Goal: Find specific fact

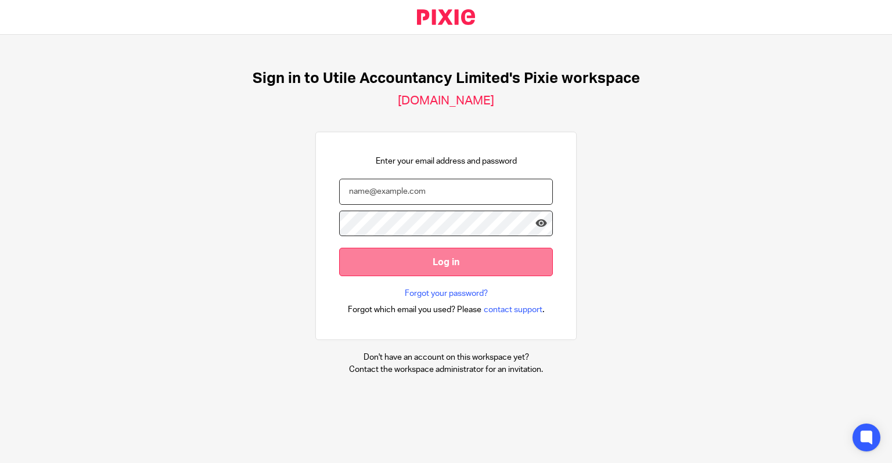
type input "ellie@utileaccountancy.co.uk"
click at [446, 254] on input "Log in" at bounding box center [446, 262] width 214 height 28
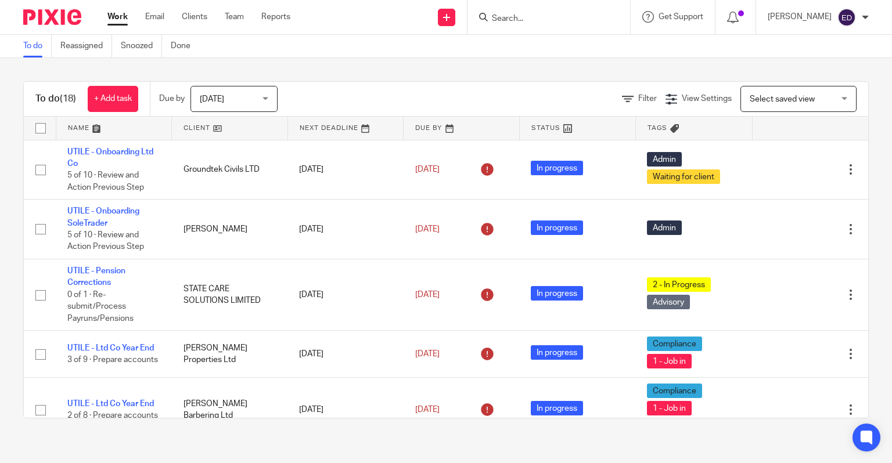
click at [573, 28] on div at bounding box center [548, 17] width 163 height 34
click at [559, 22] on input "Search" at bounding box center [542, 19] width 104 height 10
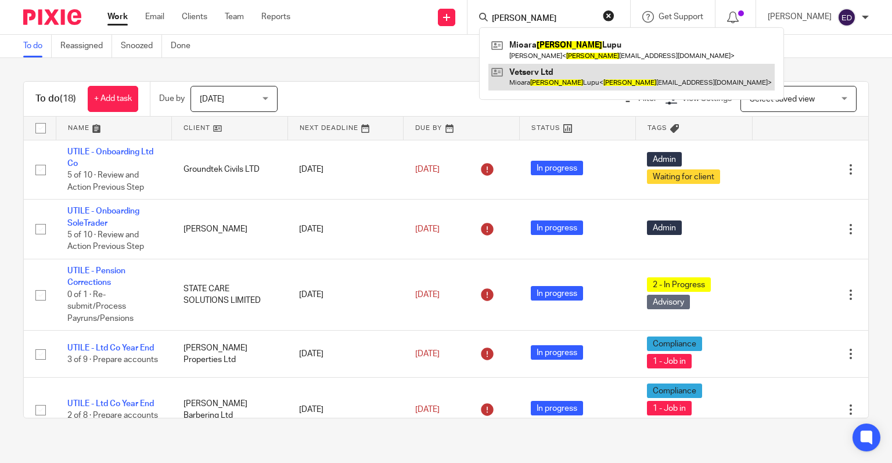
type input "gina"
click at [557, 64] on link at bounding box center [631, 77] width 286 height 27
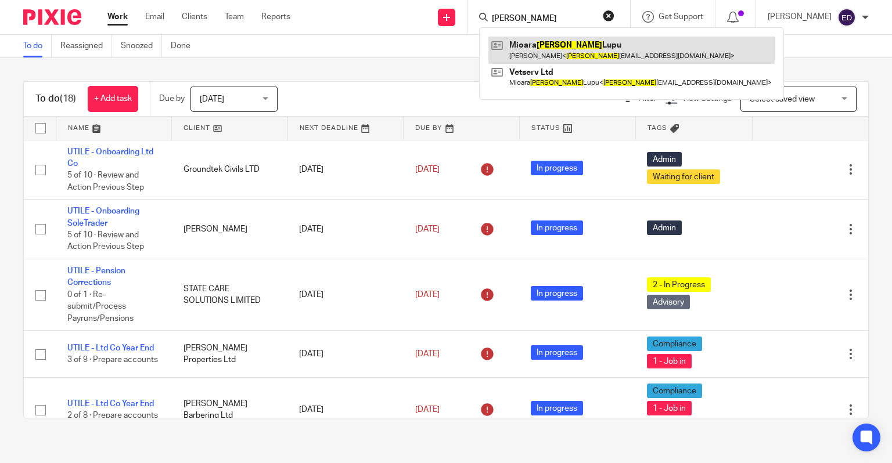
click at [558, 57] on link at bounding box center [631, 50] width 286 height 27
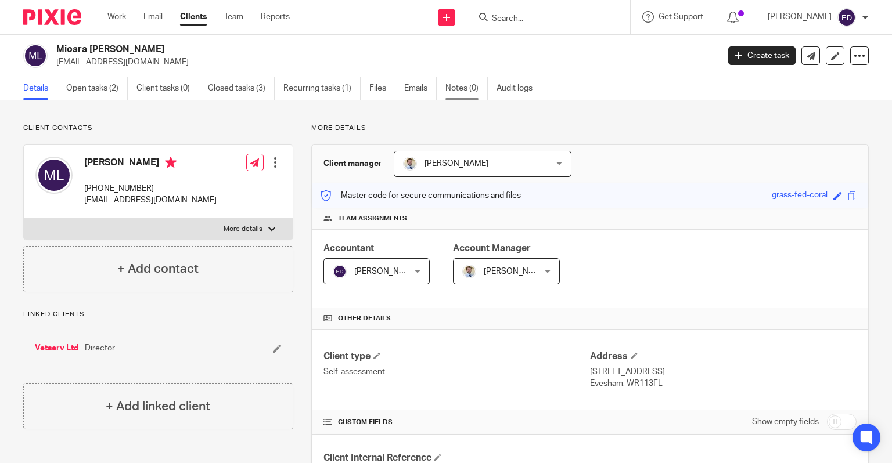
click at [469, 87] on link "Notes (0)" at bounding box center [466, 88] width 42 height 23
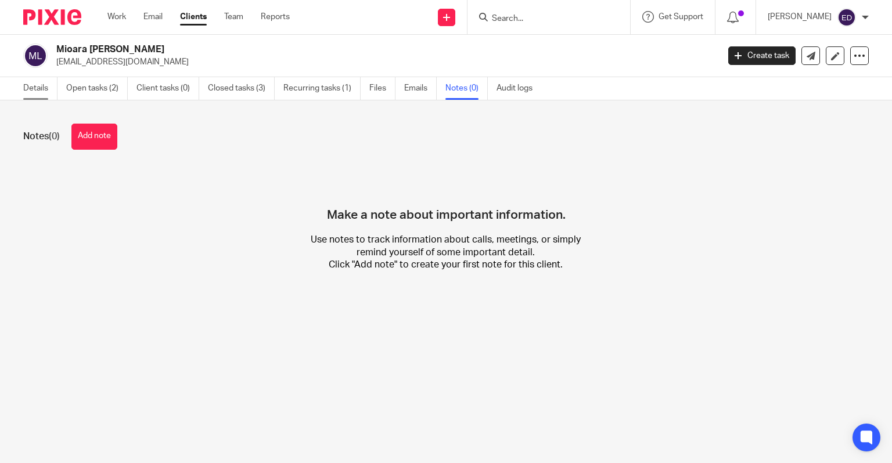
click at [42, 88] on link "Details" at bounding box center [40, 88] width 34 height 23
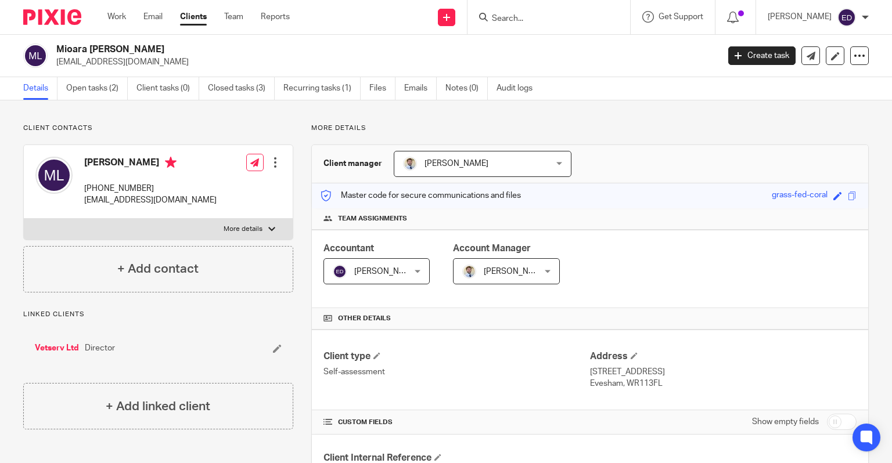
click at [61, 352] on link "Vetserv Ltd" at bounding box center [57, 348] width 44 height 12
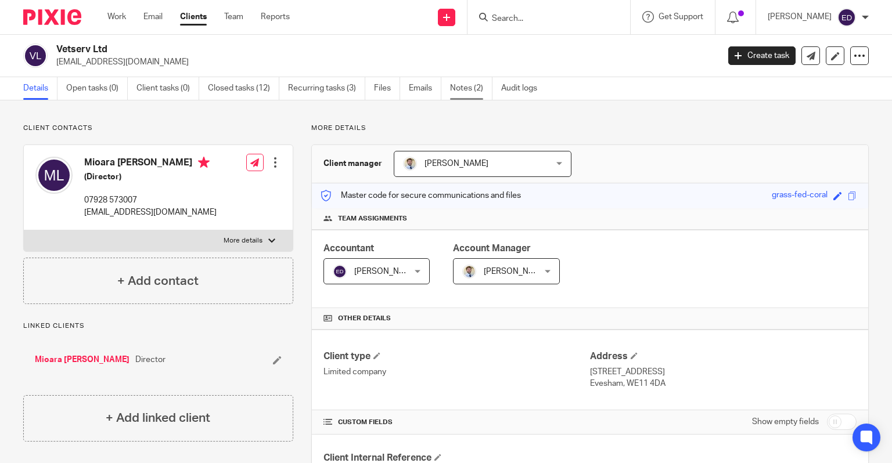
click at [476, 86] on link "Notes (2)" at bounding box center [471, 88] width 42 height 23
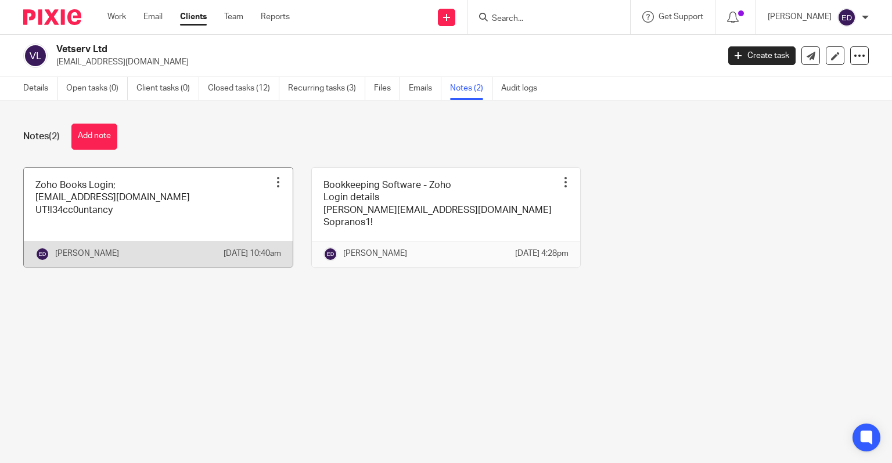
click at [137, 212] on link at bounding box center [158, 217] width 269 height 99
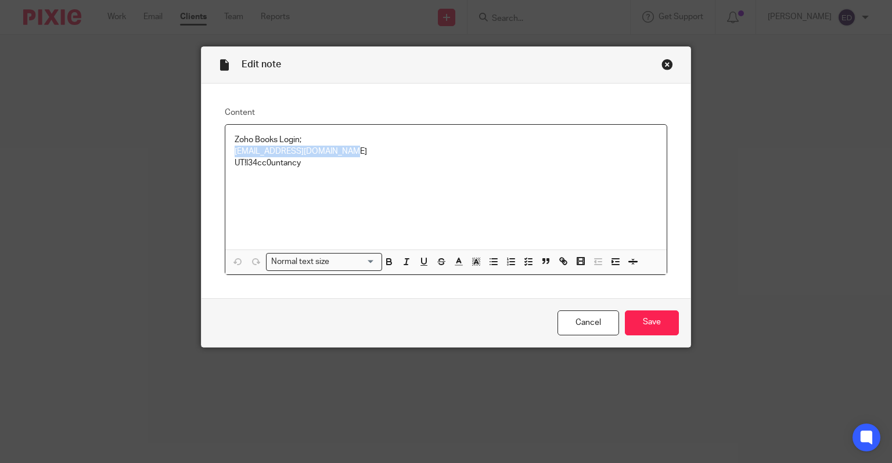
drag, startPoint x: 270, startPoint y: 152, endPoint x: 208, endPoint y: 152, distance: 61.5
click at [208, 152] on div "Content Zoho Books Login; [EMAIL_ADDRESS][DOMAIN_NAME] UT!l34cc0untancy Normal …" at bounding box center [445, 191] width 489 height 215
drag, startPoint x: 345, startPoint y: 152, endPoint x: 213, endPoint y: 154, distance: 132.4
click at [213, 154] on div "Content Zoho Books Login; [EMAIL_ADDRESS][DOMAIN_NAME] UT!l34cc0untancy Normal …" at bounding box center [445, 191] width 489 height 215
copy p "[EMAIL_ADDRESS][DOMAIN_NAME]"
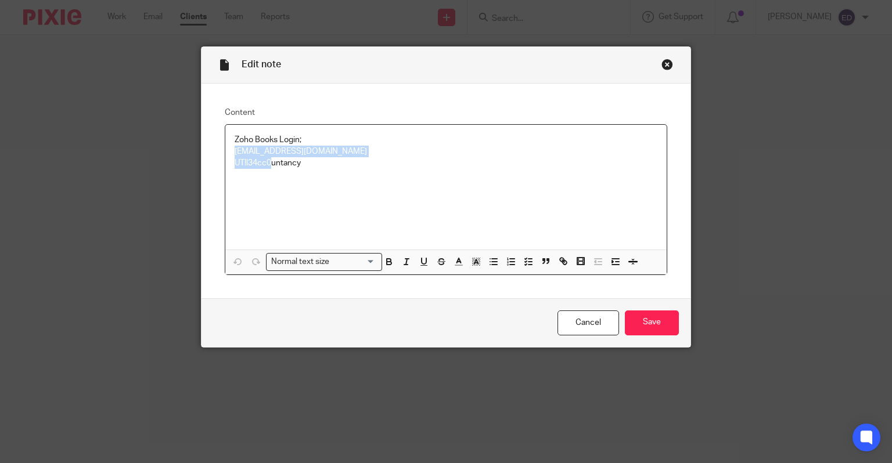
click at [290, 166] on p "Zoho Books Login; [EMAIL_ADDRESS][DOMAIN_NAME] UT!l34cc0untancy" at bounding box center [446, 151] width 423 height 35
click at [297, 164] on p "Zoho Books Login; [EMAIL_ADDRESS][DOMAIN_NAME] UT!l34cc0untancy" at bounding box center [446, 151] width 423 height 35
drag, startPoint x: 300, startPoint y: 164, endPoint x: 228, endPoint y: 164, distance: 72.0
click at [228, 164] on div "Zoho Books Login; [EMAIL_ADDRESS][DOMAIN_NAME] UT!l34cc0untancy" at bounding box center [446, 187] width 442 height 125
copy p "UT!l34cc0untancy"
